Goal: Find specific page/section: Find specific page/section

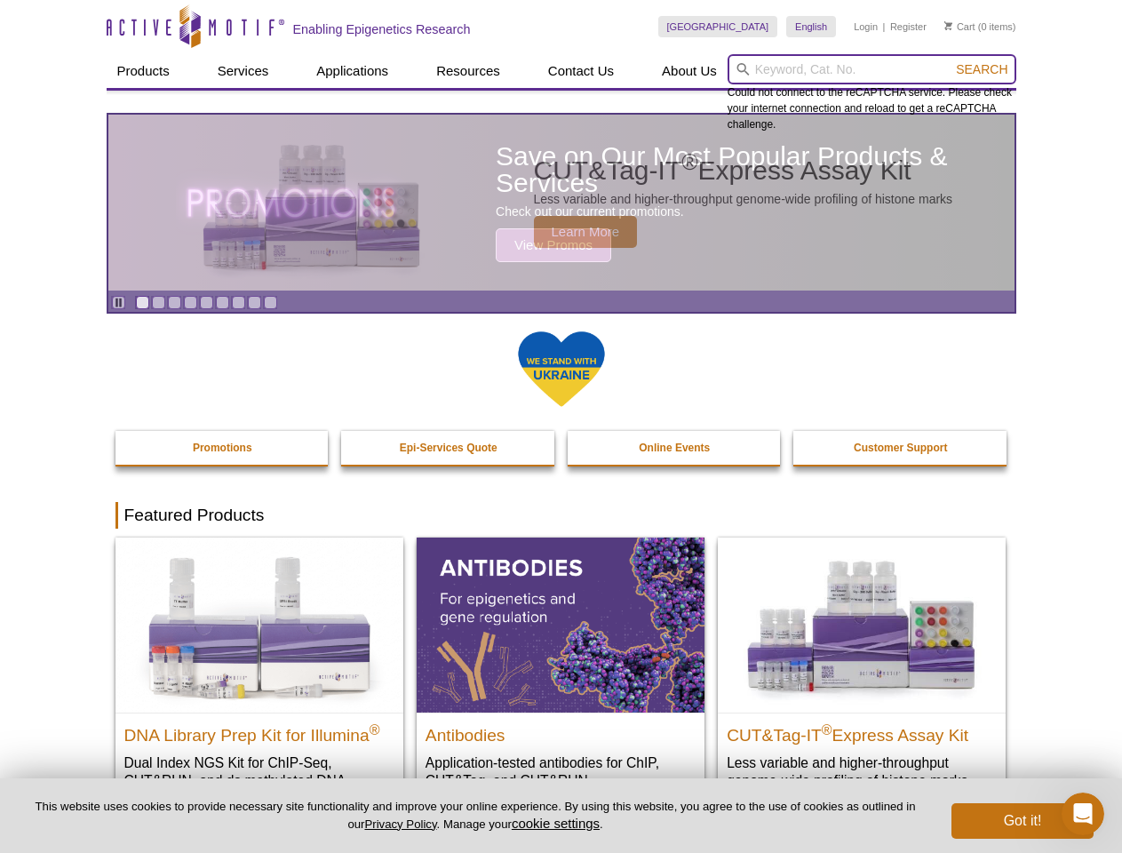
click at [872, 69] on input "search" at bounding box center [872, 69] width 289 height 30
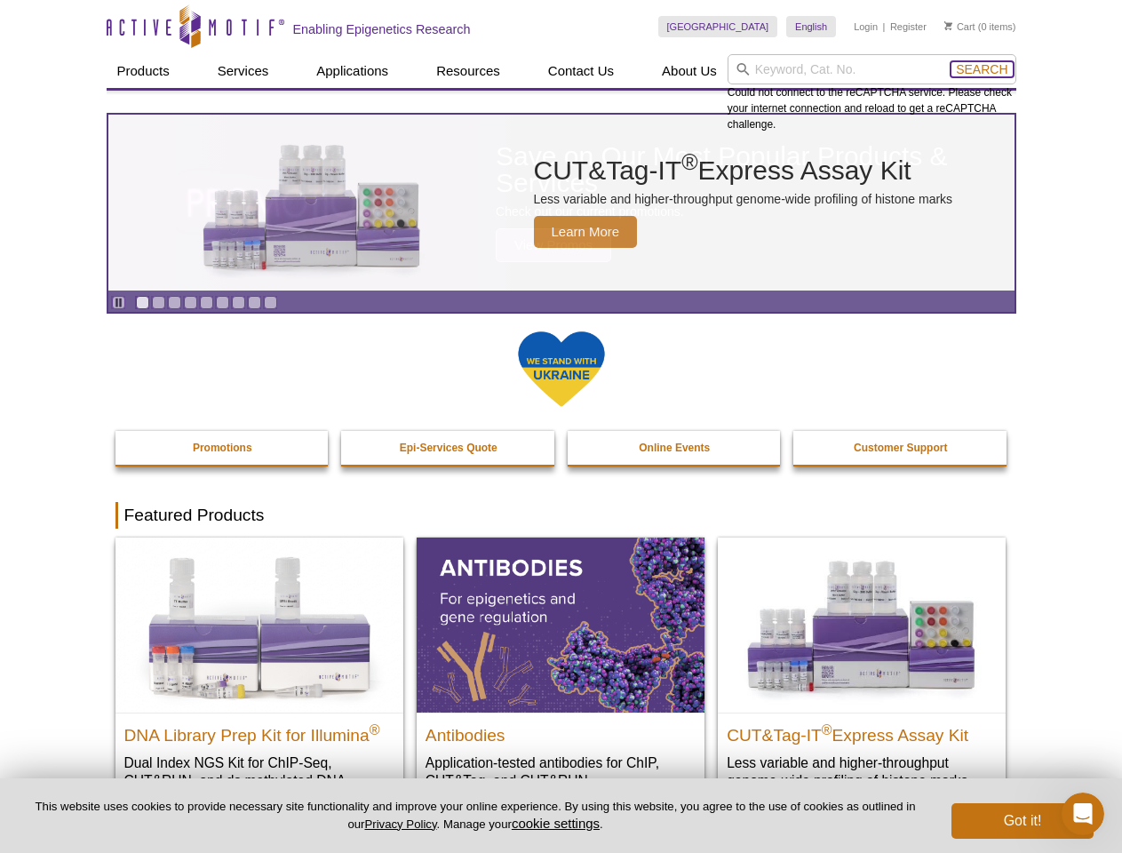
click at [982, 69] on span "Search" at bounding box center [982, 69] width 52 height 14
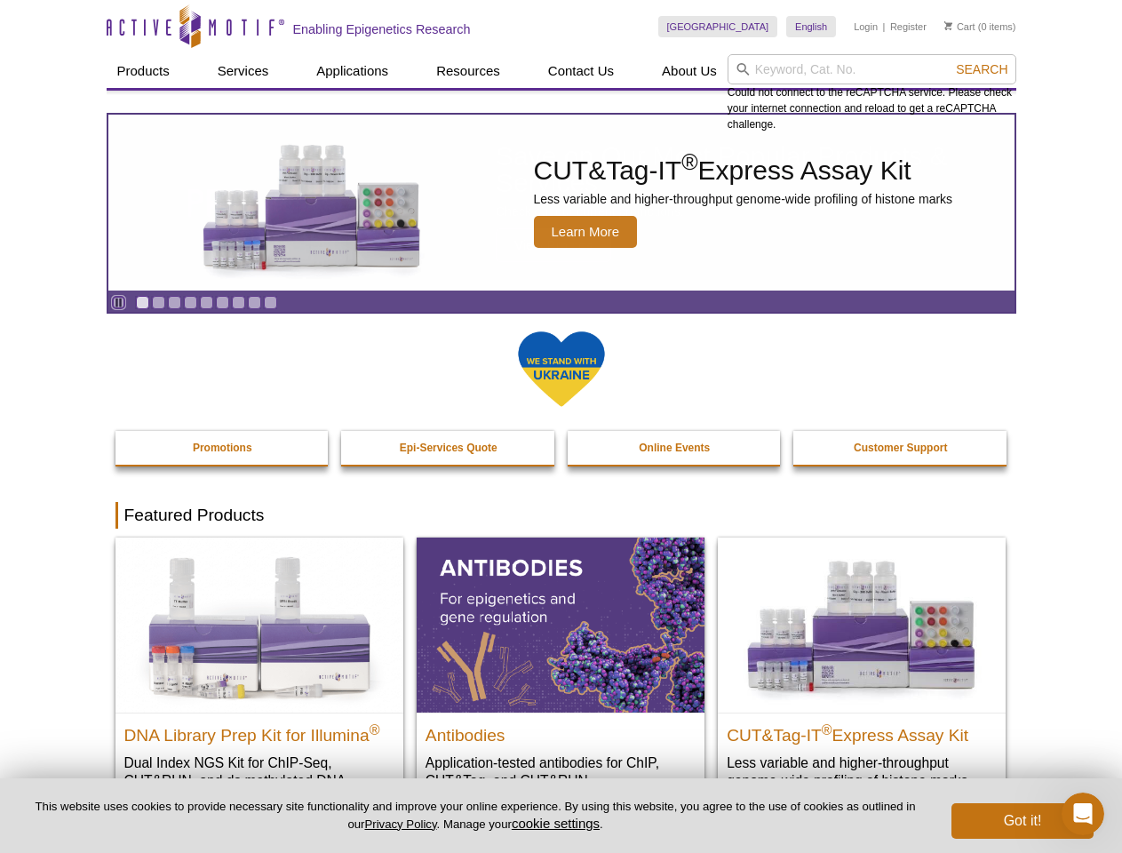
click at [118, 302] on icon "Pause" at bounding box center [119, 303] width 12 height 12
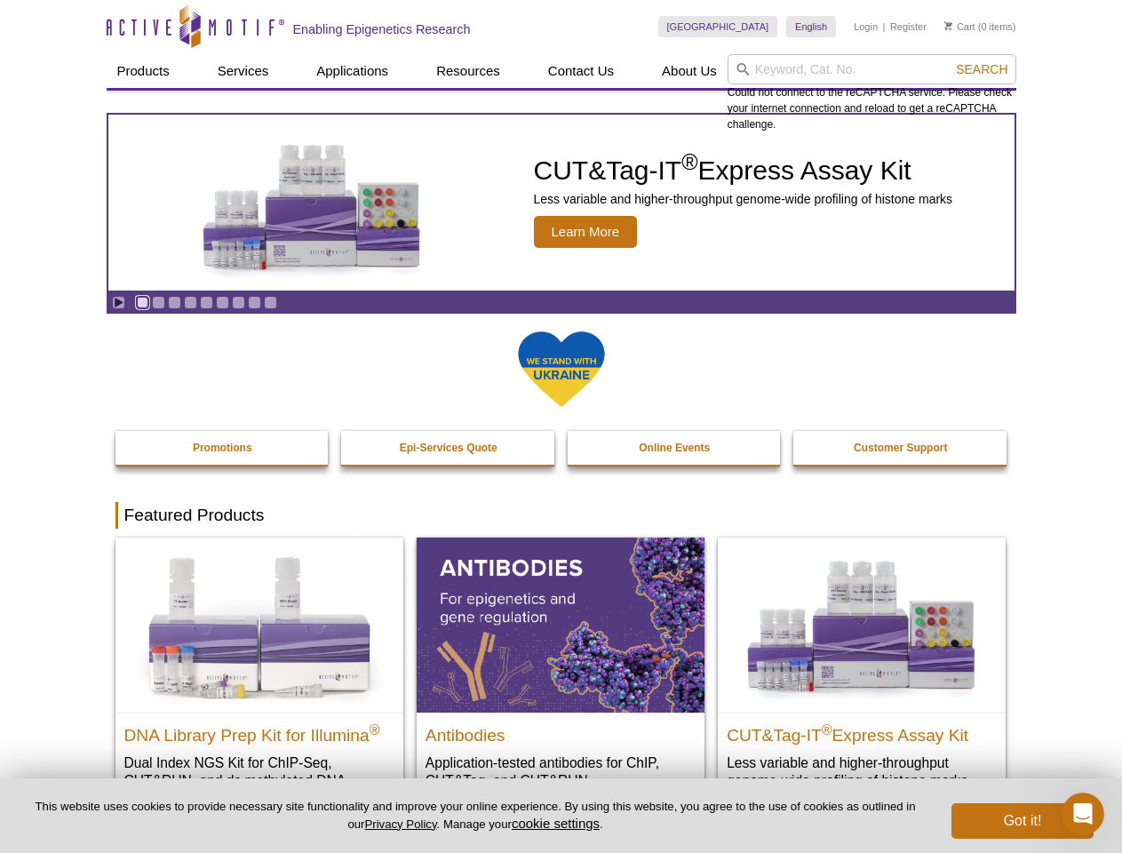
click at [142, 302] on link "Go to slide 1" at bounding box center [142, 302] width 13 height 13
click at [158, 302] on link "Go to slide 2" at bounding box center [158, 302] width 13 height 13
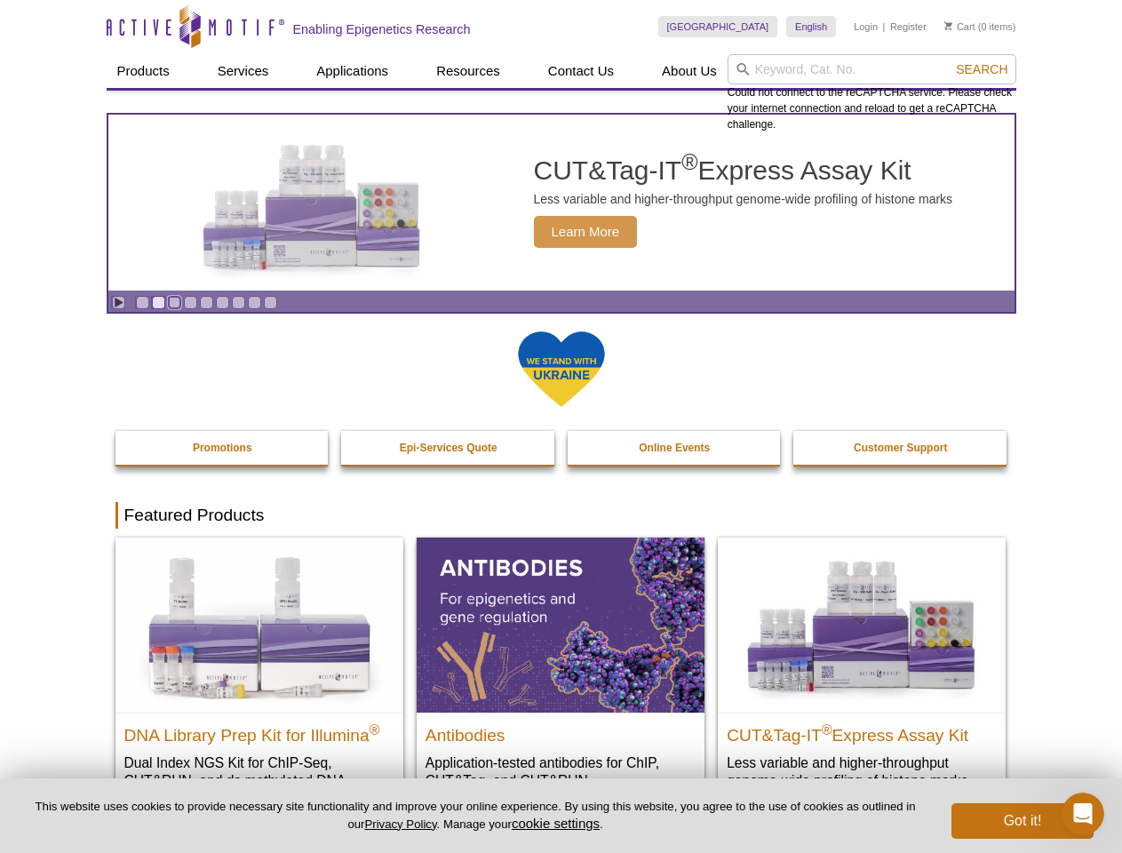
click at [174, 302] on link "Go to slide 3" at bounding box center [174, 302] width 13 height 13
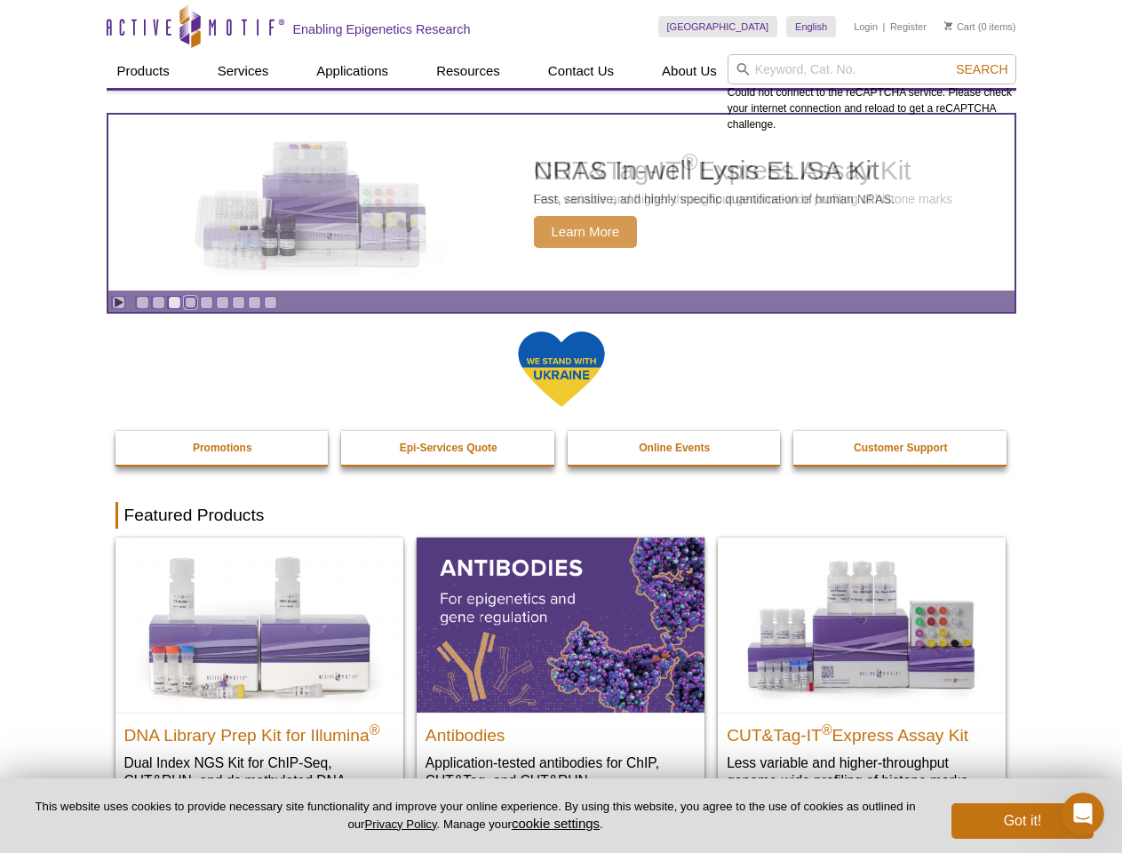
click at [190, 302] on link "Go to slide 4" at bounding box center [190, 302] width 13 height 13
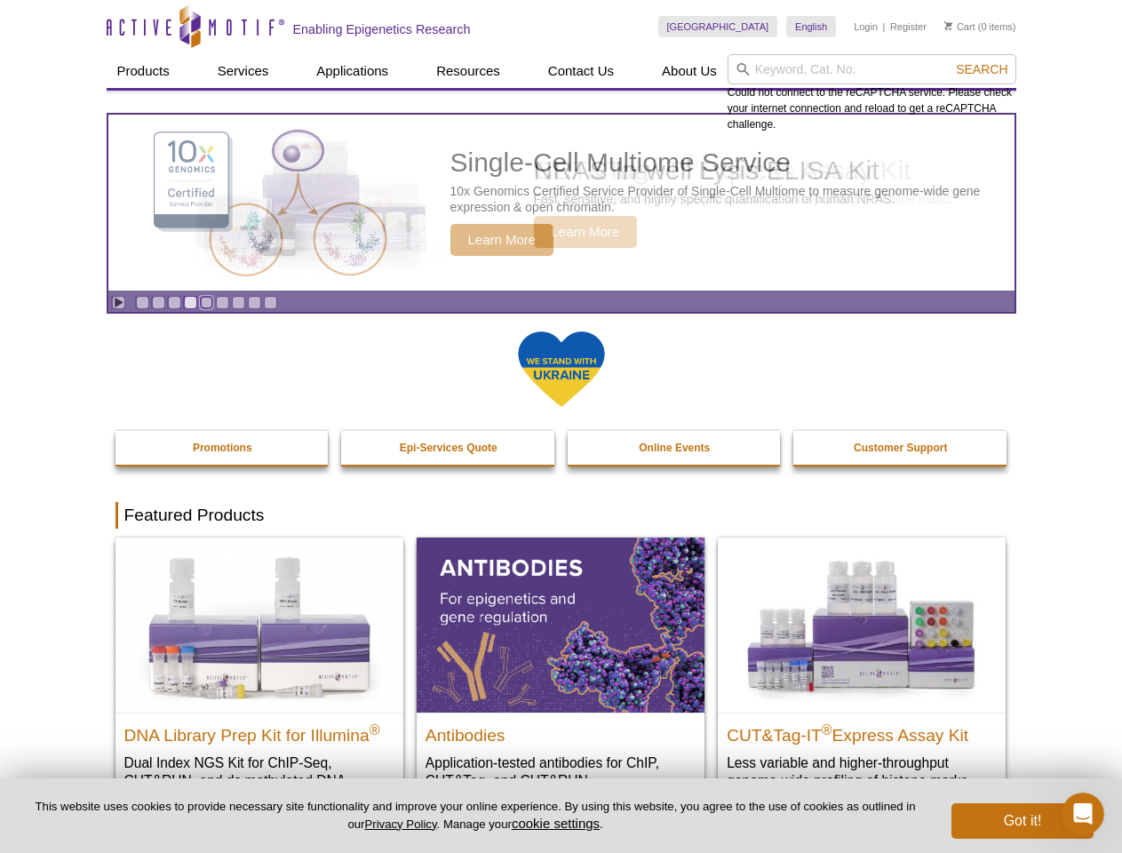
click at [206, 302] on link "Go to slide 5" at bounding box center [206, 302] width 13 height 13
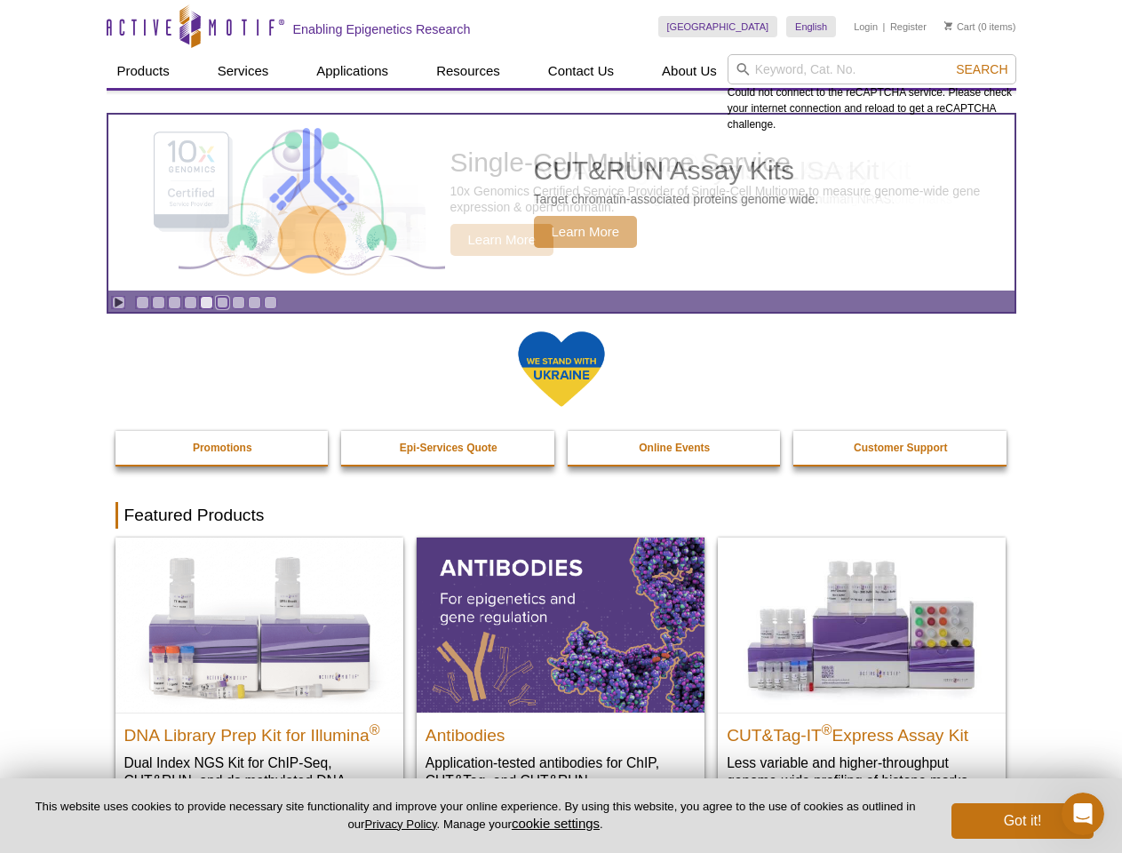
click at [222, 302] on link "Go to slide 6" at bounding box center [222, 302] width 13 height 13
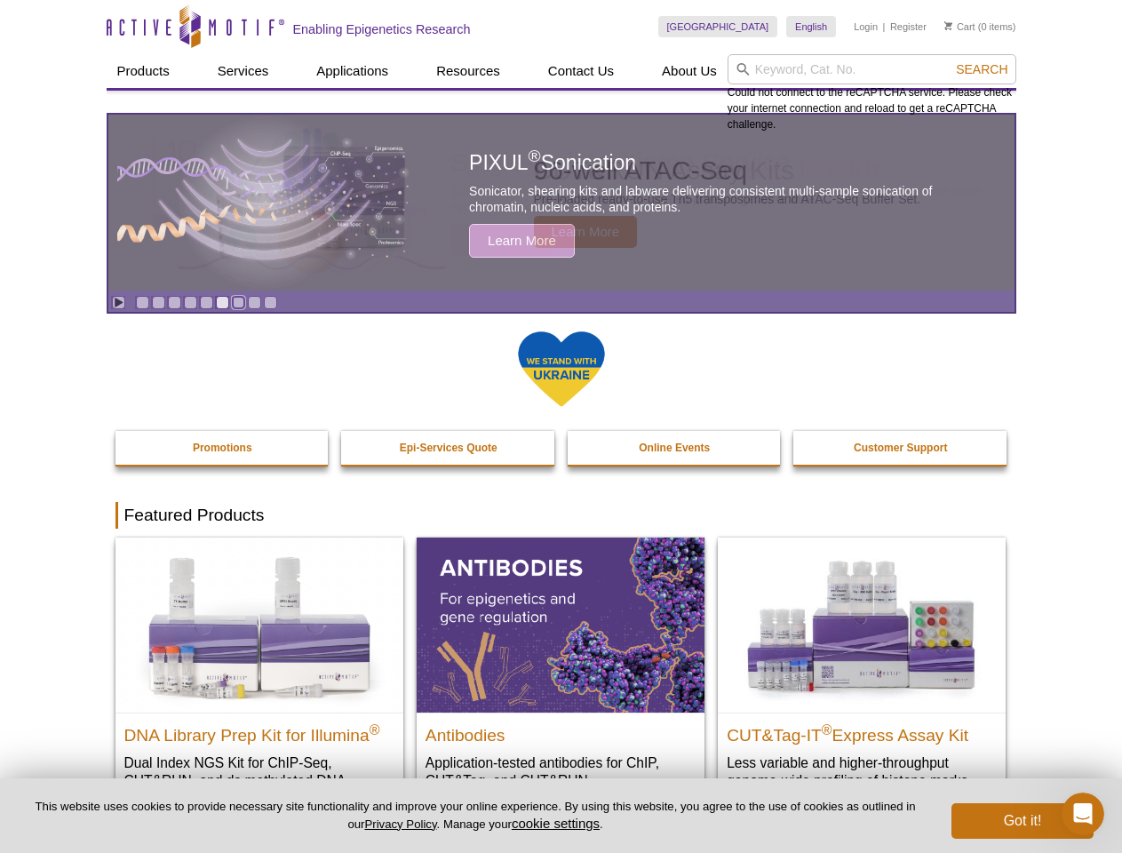
click at [238, 302] on link "Go to slide 7" at bounding box center [238, 302] width 13 height 13
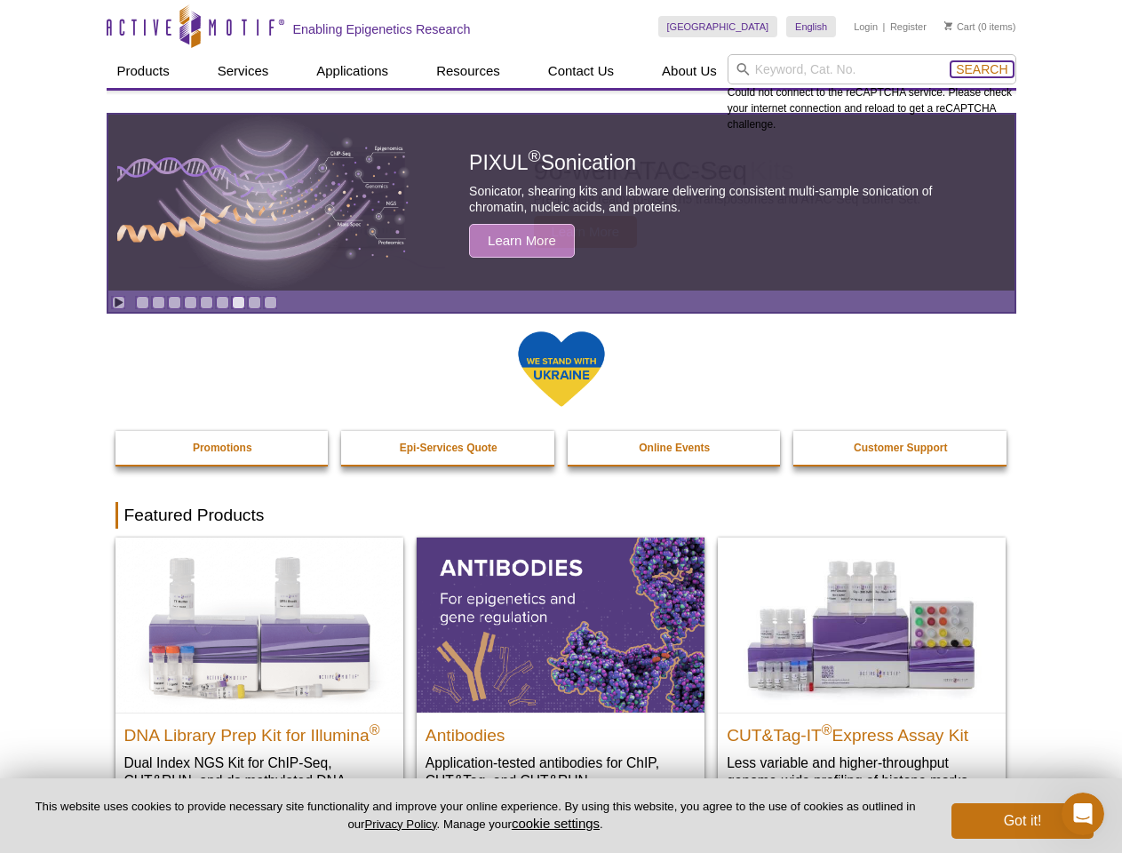
click at [982, 69] on span "Search" at bounding box center [982, 69] width 52 height 14
